Goal: Check status: Check status

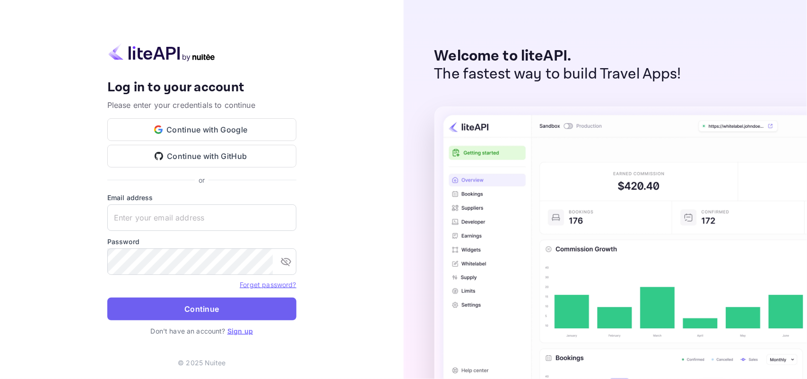
type input "[EMAIL_ADDRESS][DOMAIN_NAME]"
drag, startPoint x: 240, startPoint y: 309, endPoint x: 742, endPoint y: 350, distance: 504.1
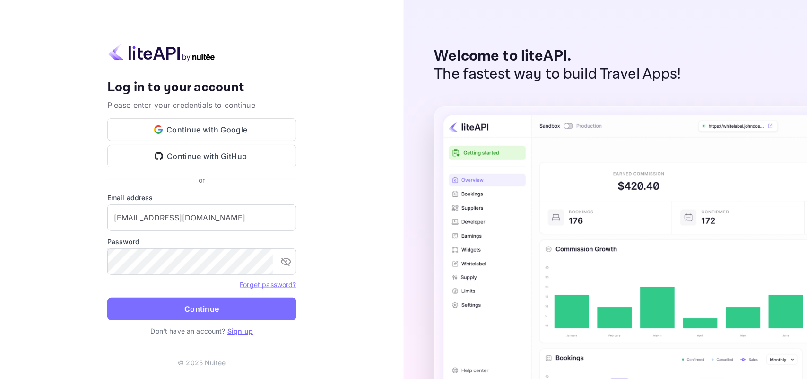
click at [241, 309] on button "Continue" at bounding box center [201, 308] width 189 height 23
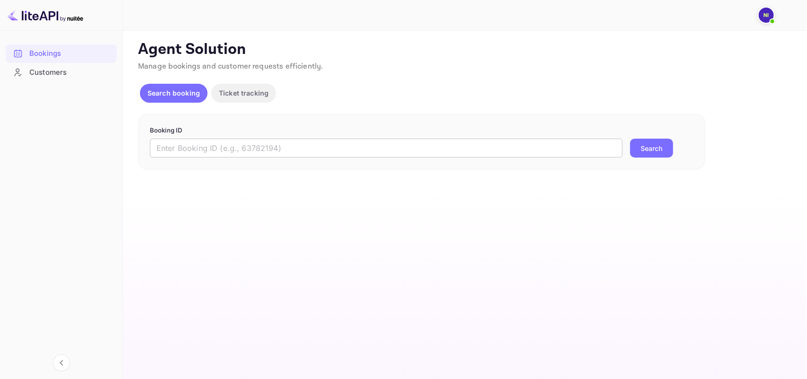
click at [301, 148] on input "text" at bounding box center [386, 147] width 473 height 19
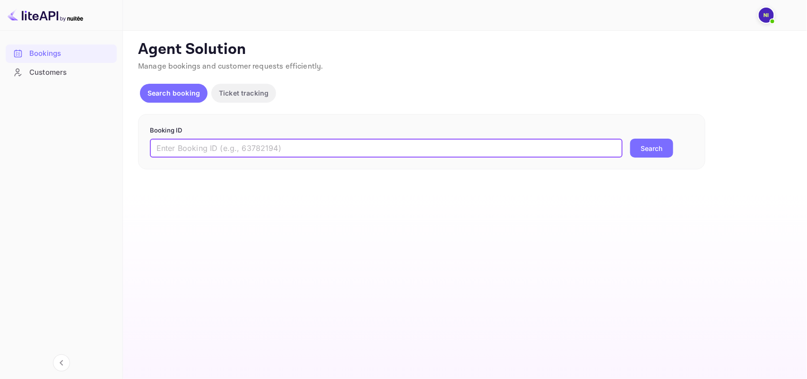
paste input "9676422"
type input "9676422"
click at [630, 138] on button "Search" at bounding box center [651, 147] width 43 height 19
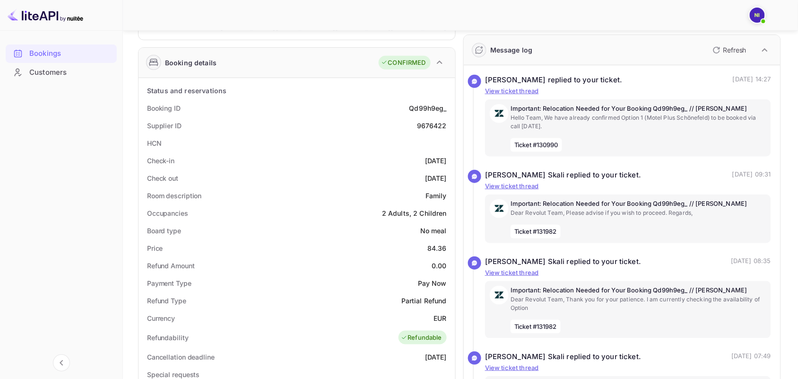
scroll to position [118, 0]
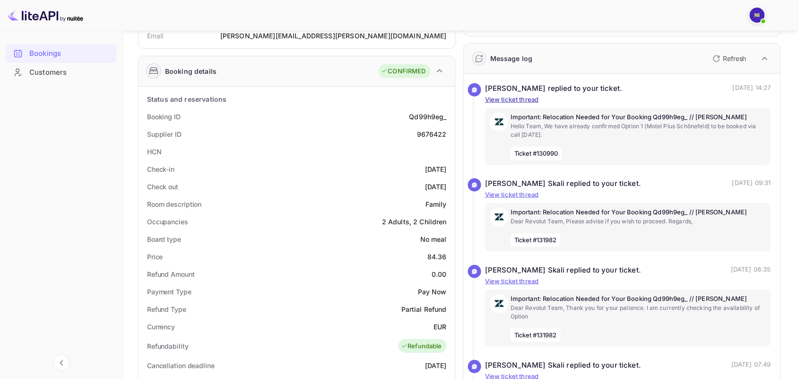
click at [517, 100] on p "View ticket thread" at bounding box center [628, 99] width 286 height 9
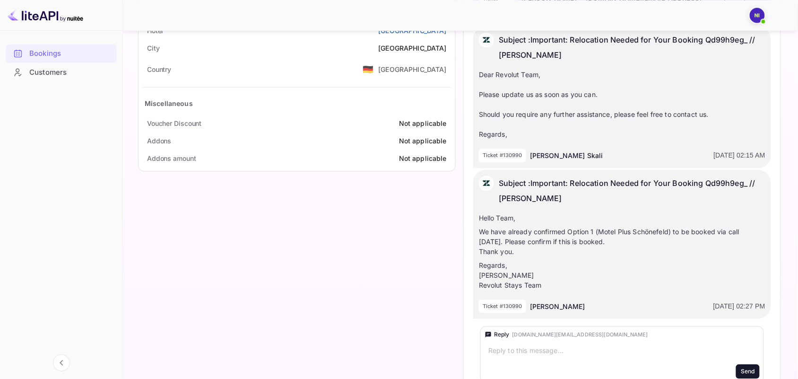
scroll to position [606, 0]
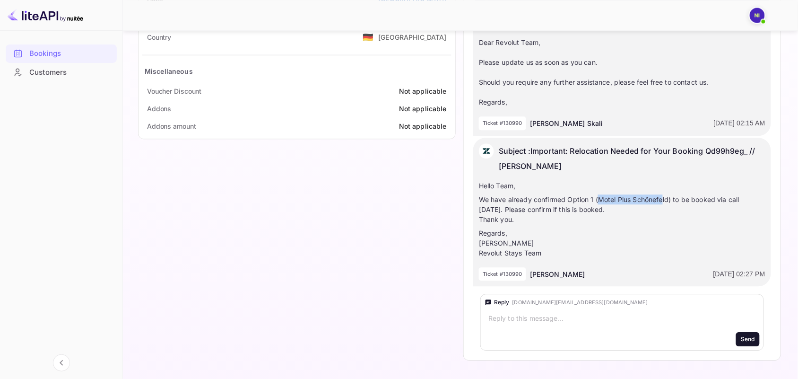
drag, startPoint x: 598, startPoint y: 197, endPoint x: 663, endPoint y: 202, distance: 65.5
click at [663, 202] on p "We have already confirmed Option 1 (Motel Plus Schönefeld) to be booked via cal…" at bounding box center [622, 209] width 286 height 30
click at [643, 202] on p "We have already confirmed Option 1 (Motel Plus Schönefeld) to be booked via cal…" at bounding box center [622, 209] width 286 height 30
click at [610, 201] on p "We have already confirmed Option 1 (Motel Plus Schönefeld) to be booked via cal…" at bounding box center [622, 209] width 286 height 30
copy p "Motel Plus Schönefeld"
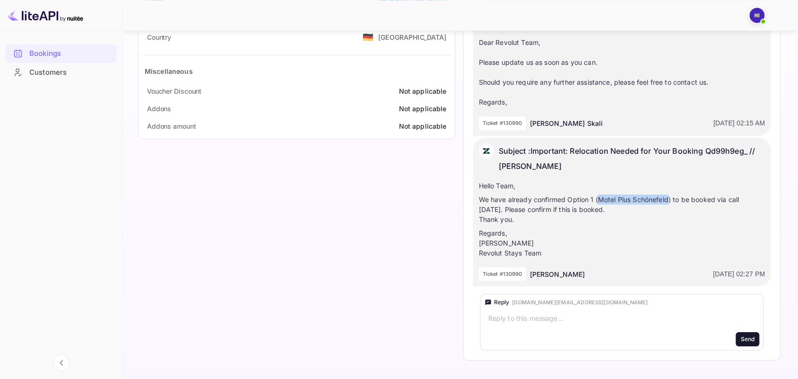
drag, startPoint x: 598, startPoint y: 198, endPoint x: 670, endPoint y: 197, distance: 71.8
click at [670, 197] on p "We have already confirmed Option 1 (Motel Plus Schönefeld) to be booked via cal…" at bounding box center [622, 209] width 286 height 30
